Goal: Information Seeking & Learning: Learn about a topic

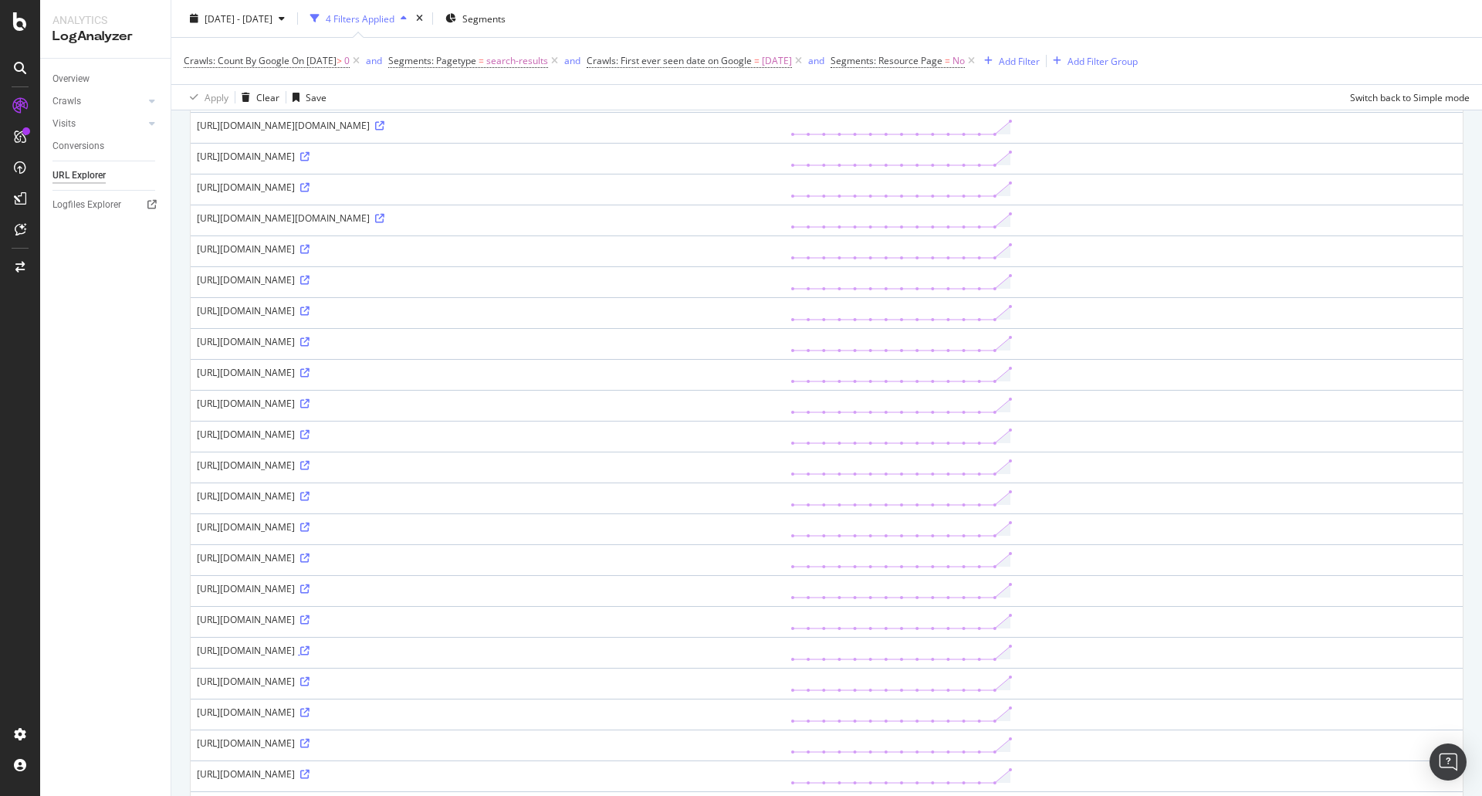
scroll to position [496, 0]
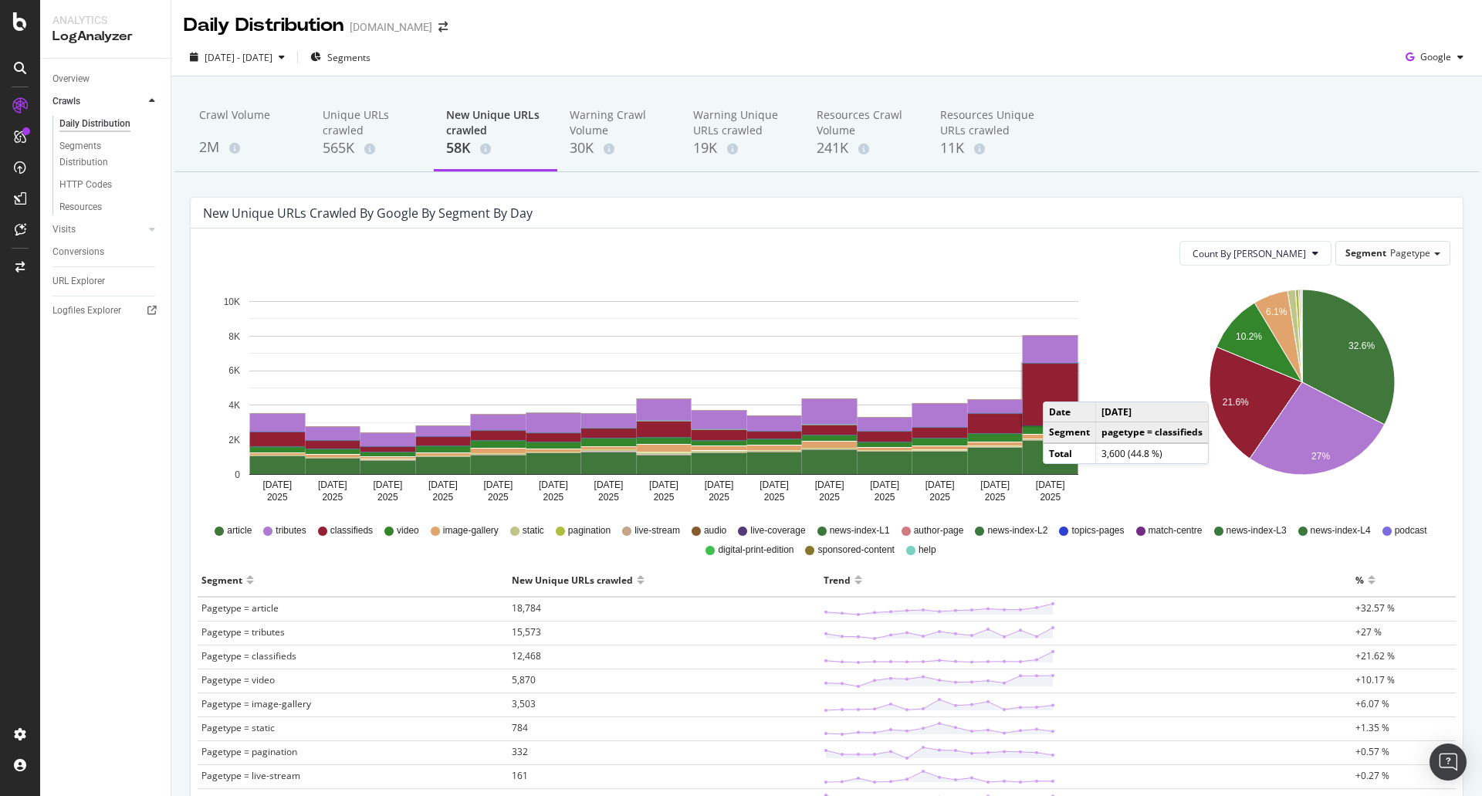
click at [1058, 386] on rect "A chart." at bounding box center [1051, 394] width 56 height 62
